Goal: Information Seeking & Learning: Learn about a topic

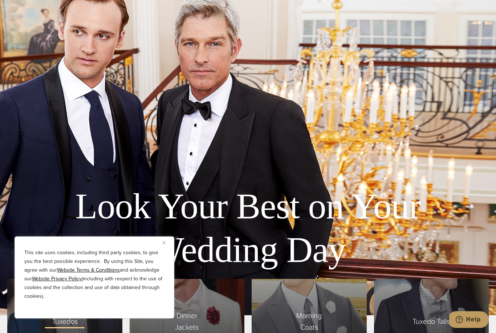
scroll to position [1562, 0]
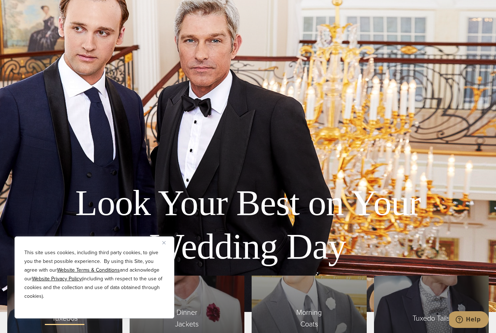
click at [165, 244] on img "Close" at bounding box center [163, 242] width 3 height 3
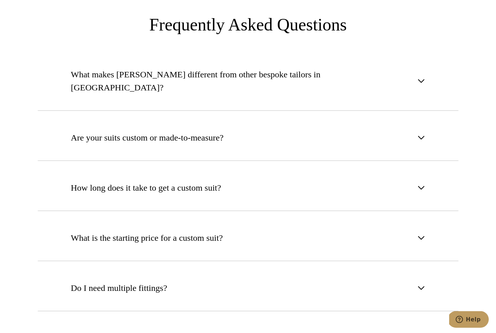
click at [83, 168] on button "How long does it take to get a custom suit?" at bounding box center [247, 188] width 421 height 46
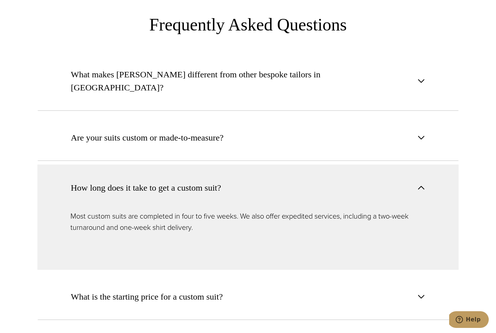
click at [85, 181] on span "How long does it take to get a custom suit?" at bounding box center [146, 187] width 150 height 13
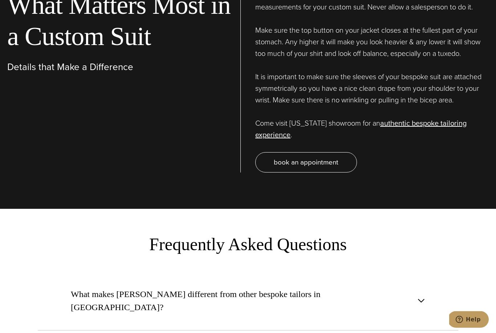
scroll to position [2485, 0]
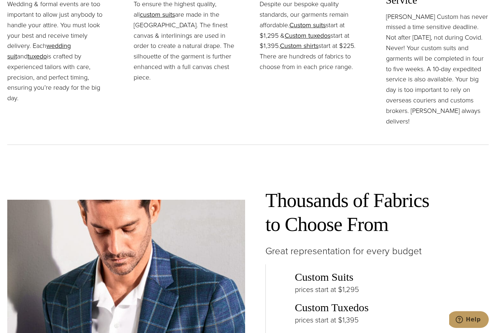
scroll to position [943, 0]
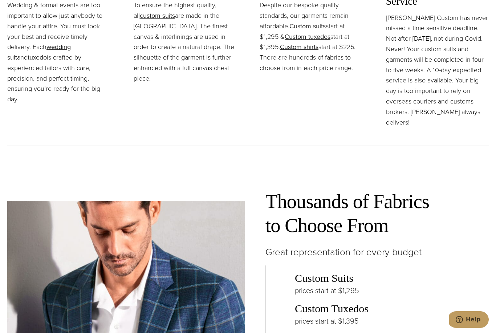
click at [320, 31] on link "Custom suits" at bounding box center [307, 25] width 36 height 9
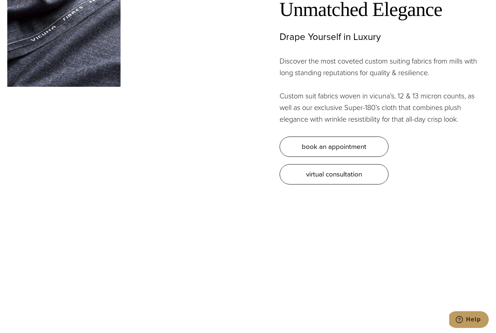
scroll to position [2011, 0]
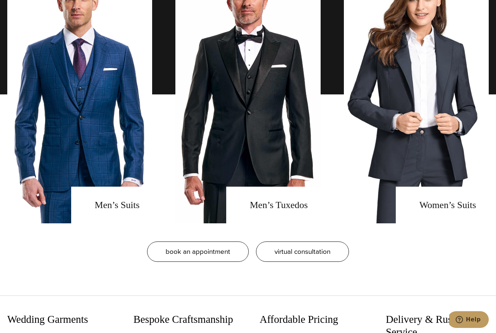
scroll to position [612, 0]
